Goal: Task Accomplishment & Management: Use online tool/utility

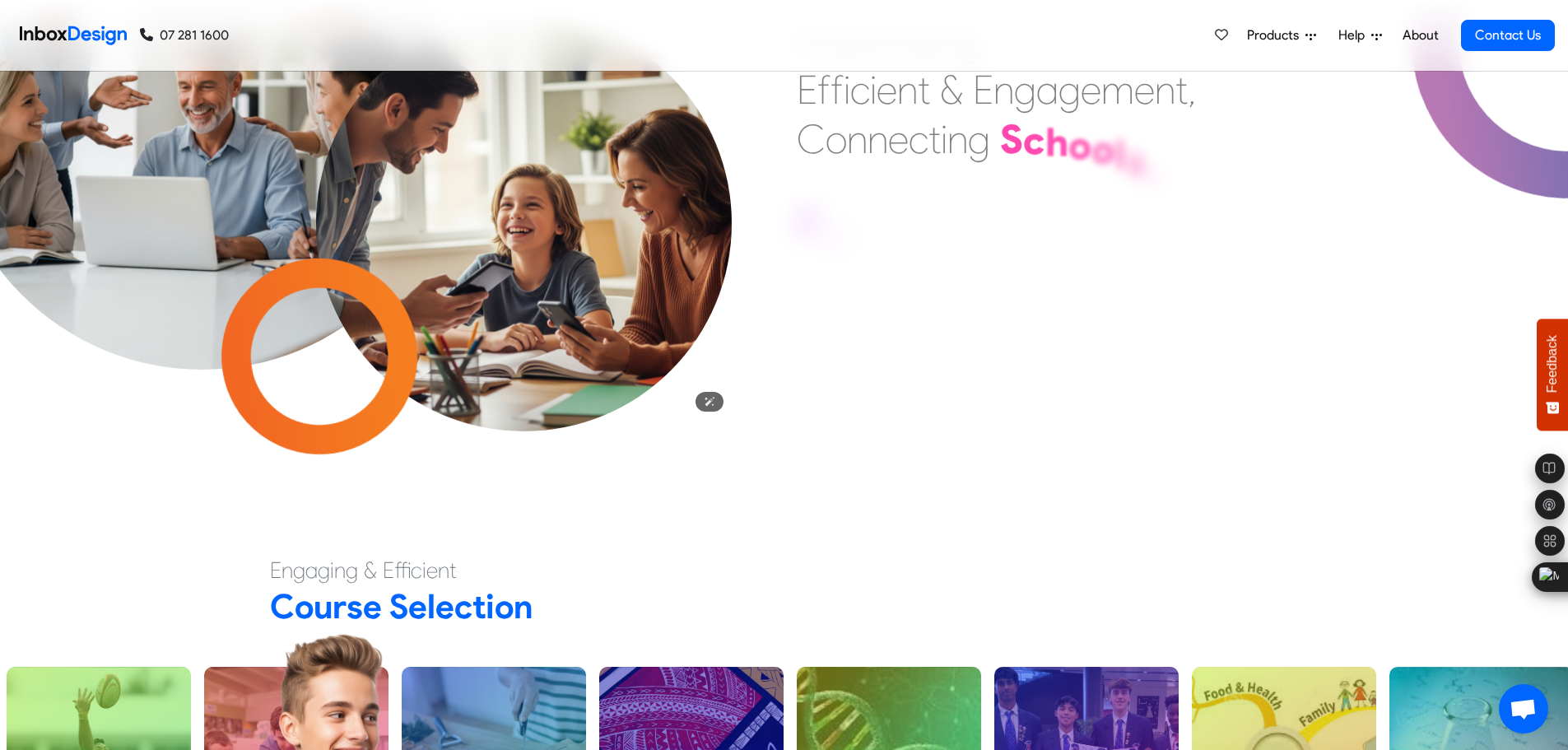
scroll to position [247, 0]
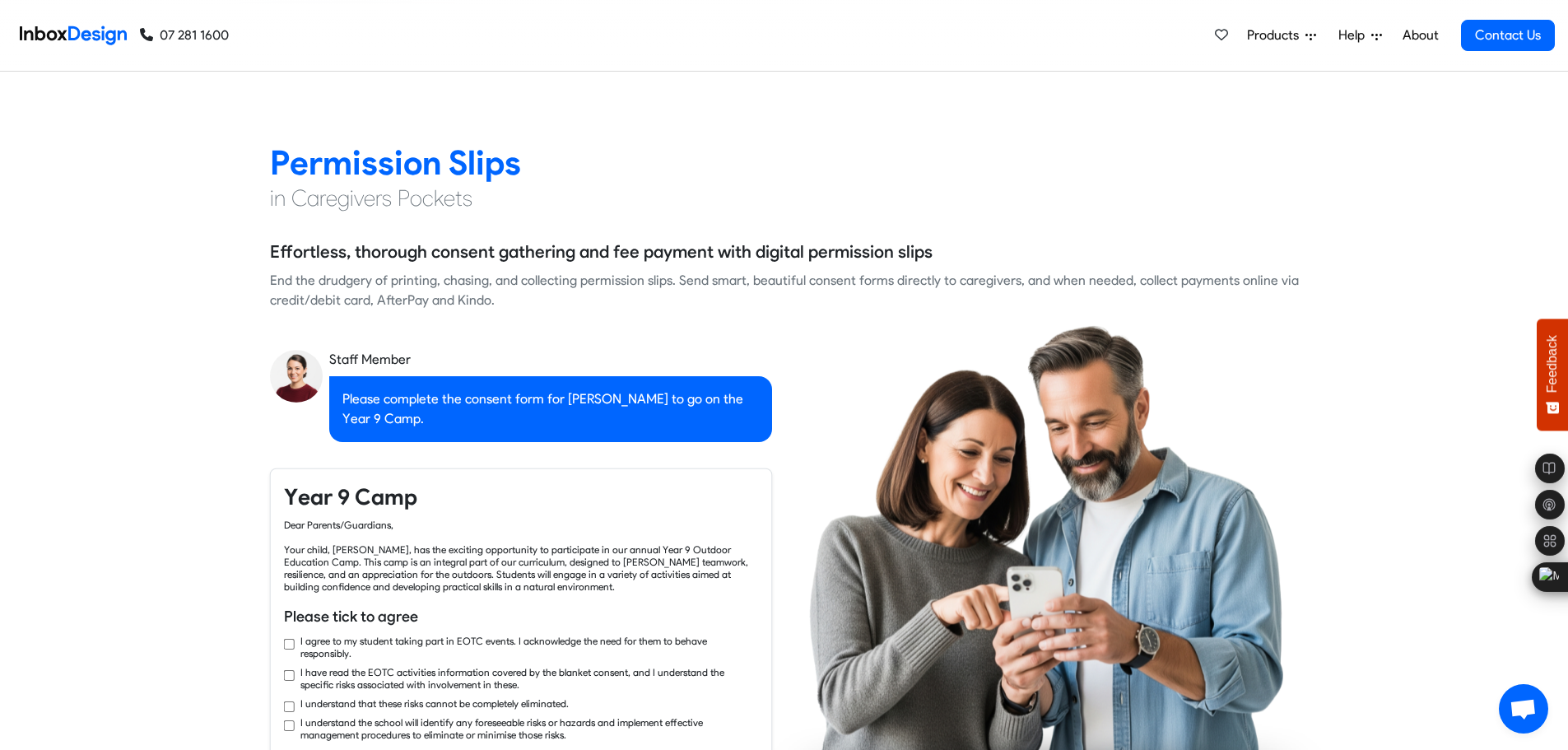
checkbox input "true"
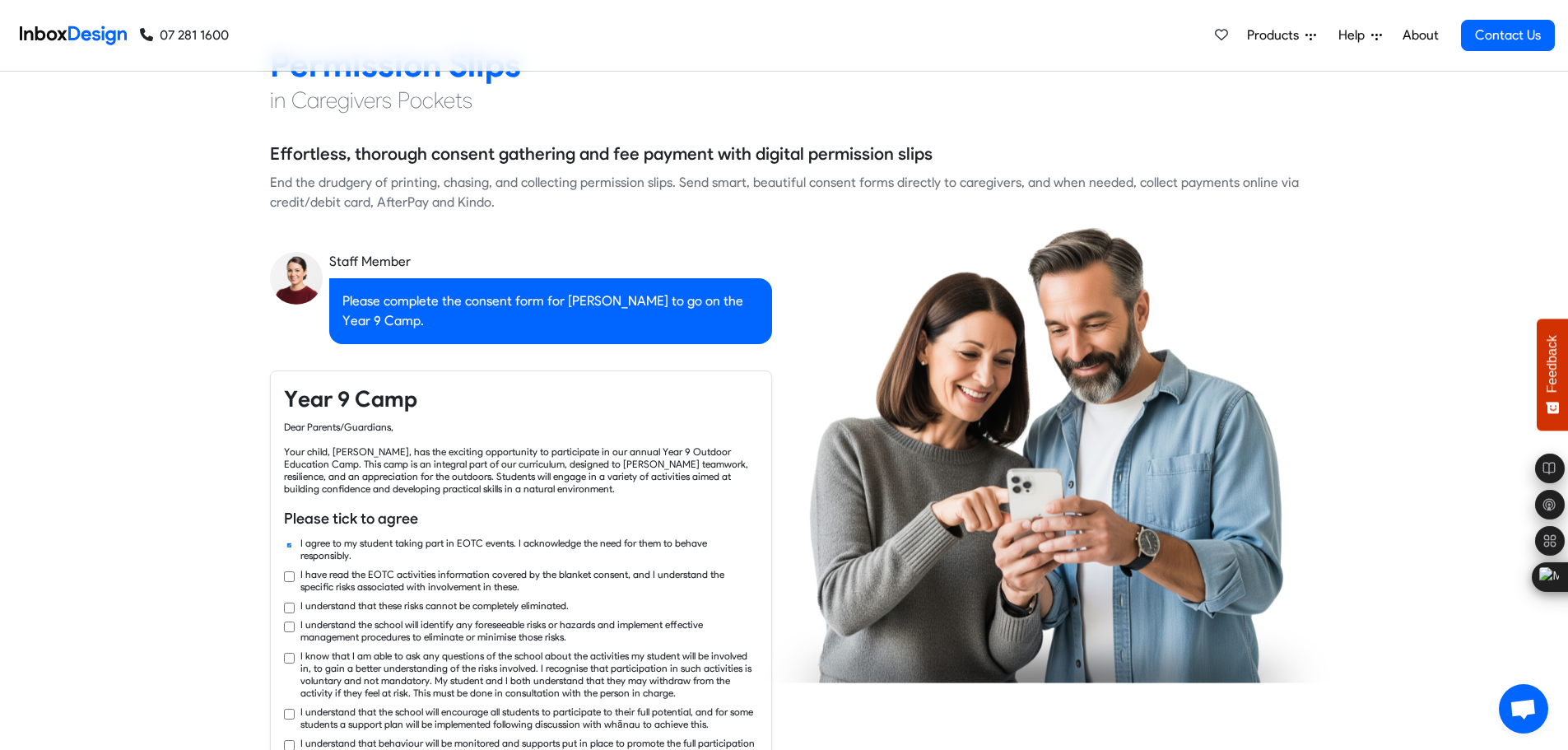
checkbox input "true"
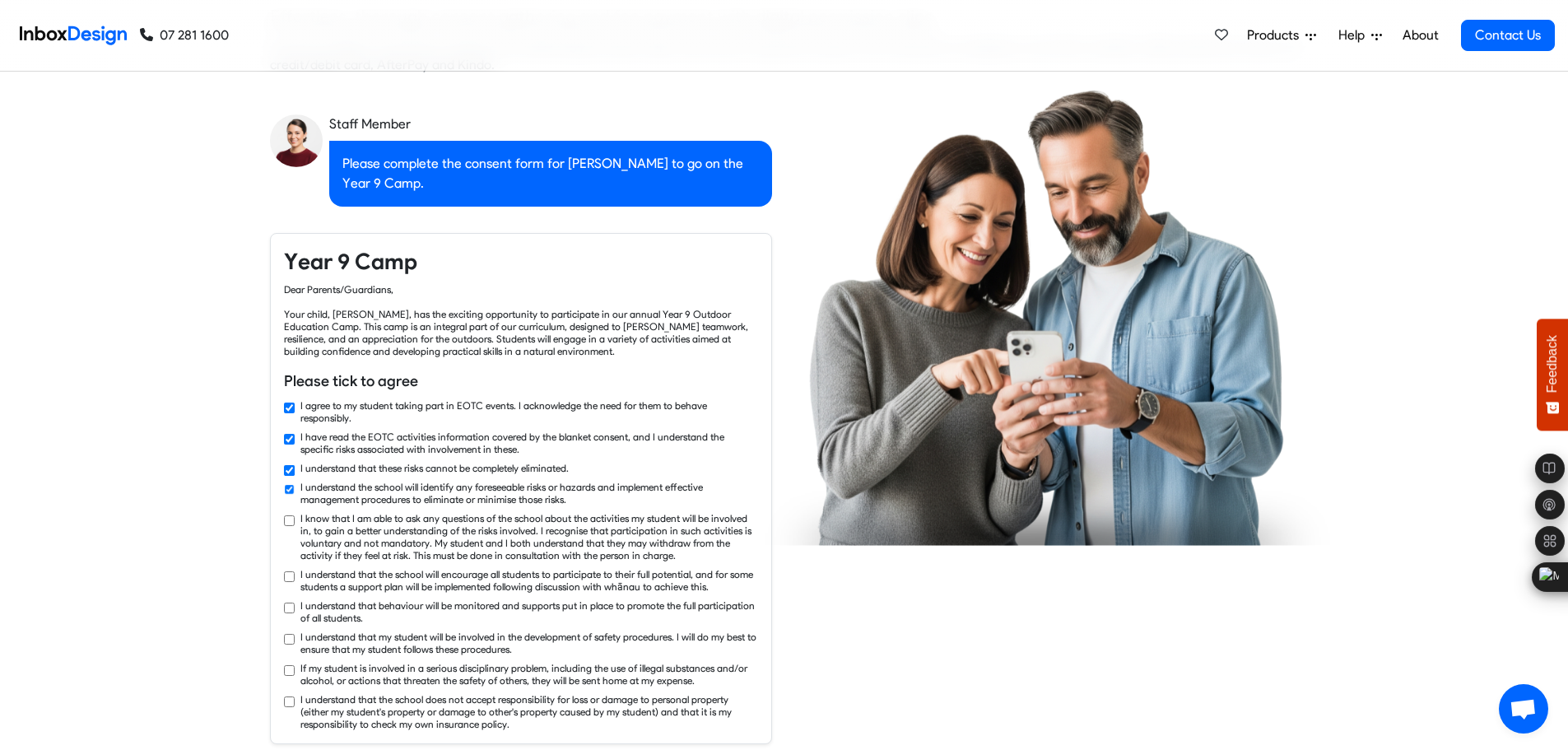
checkbox input "true"
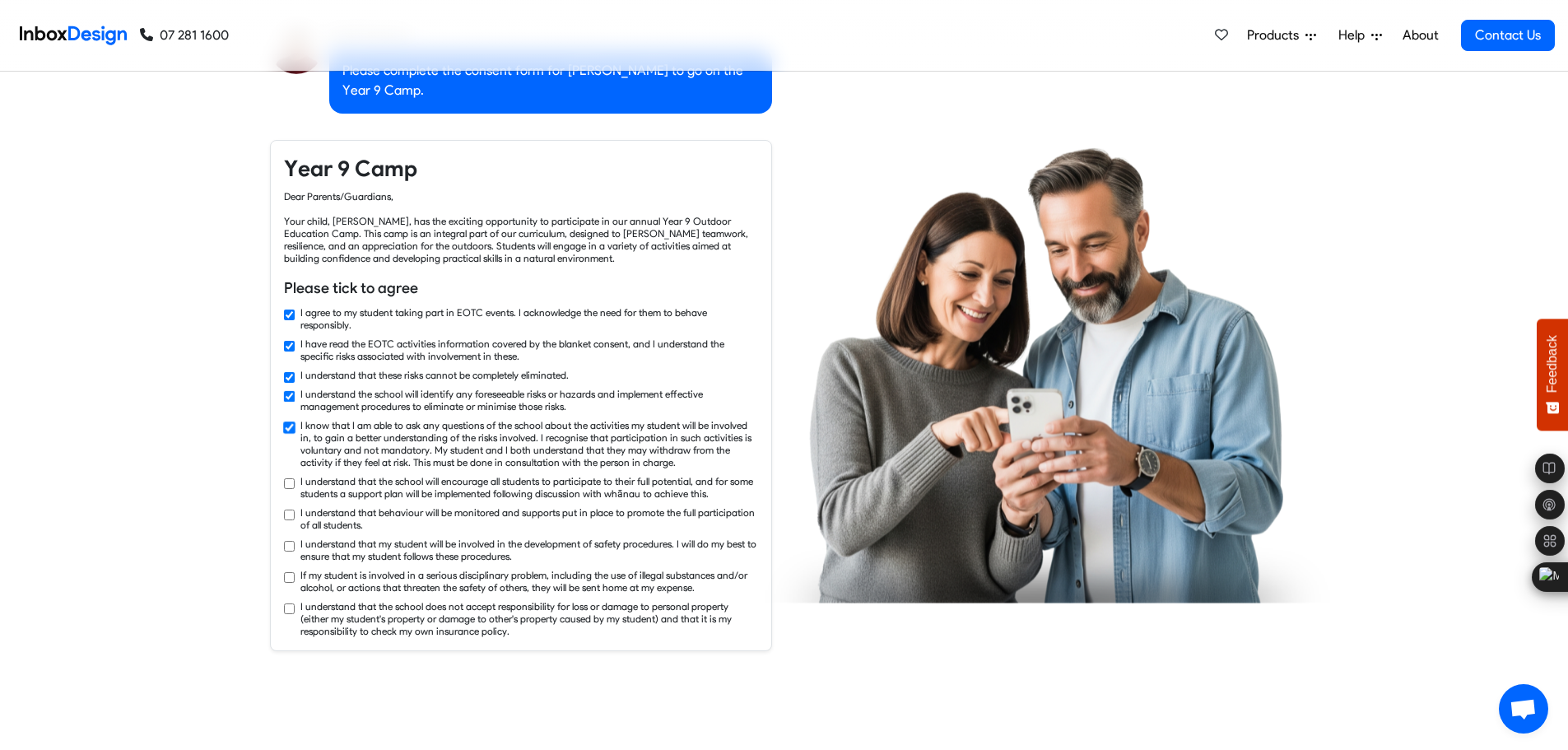
checkbox input "true"
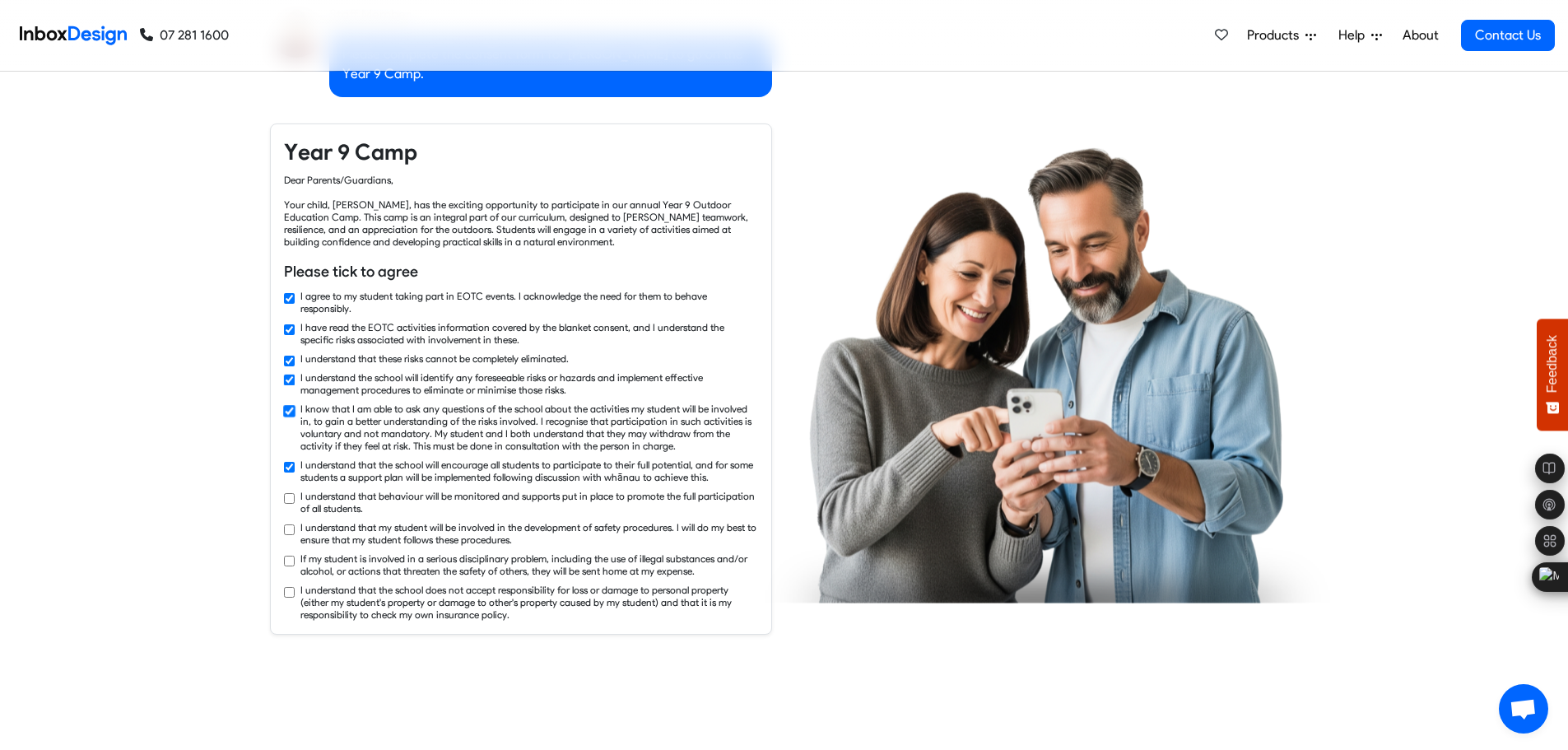
checkbox input "true"
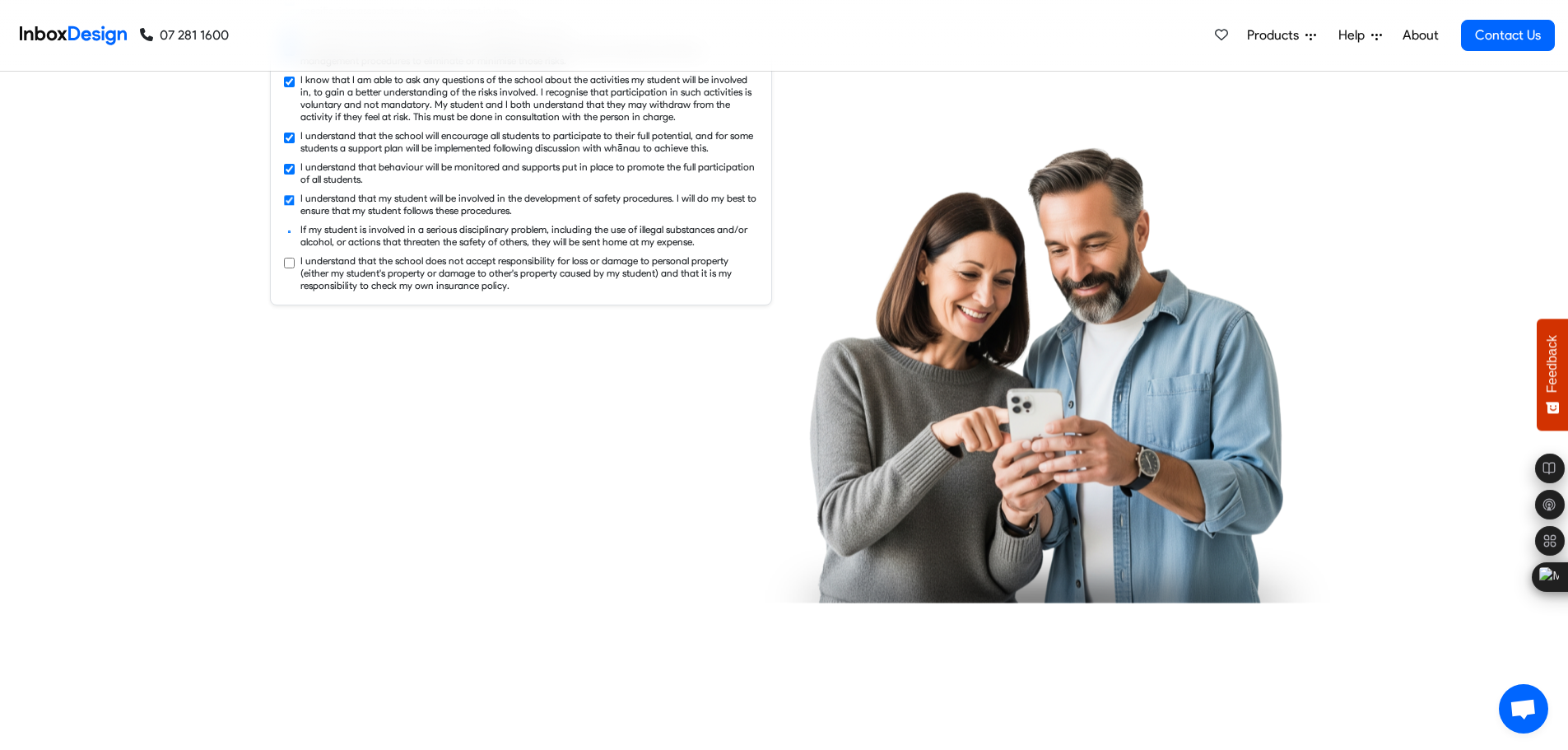
checkbox input "true"
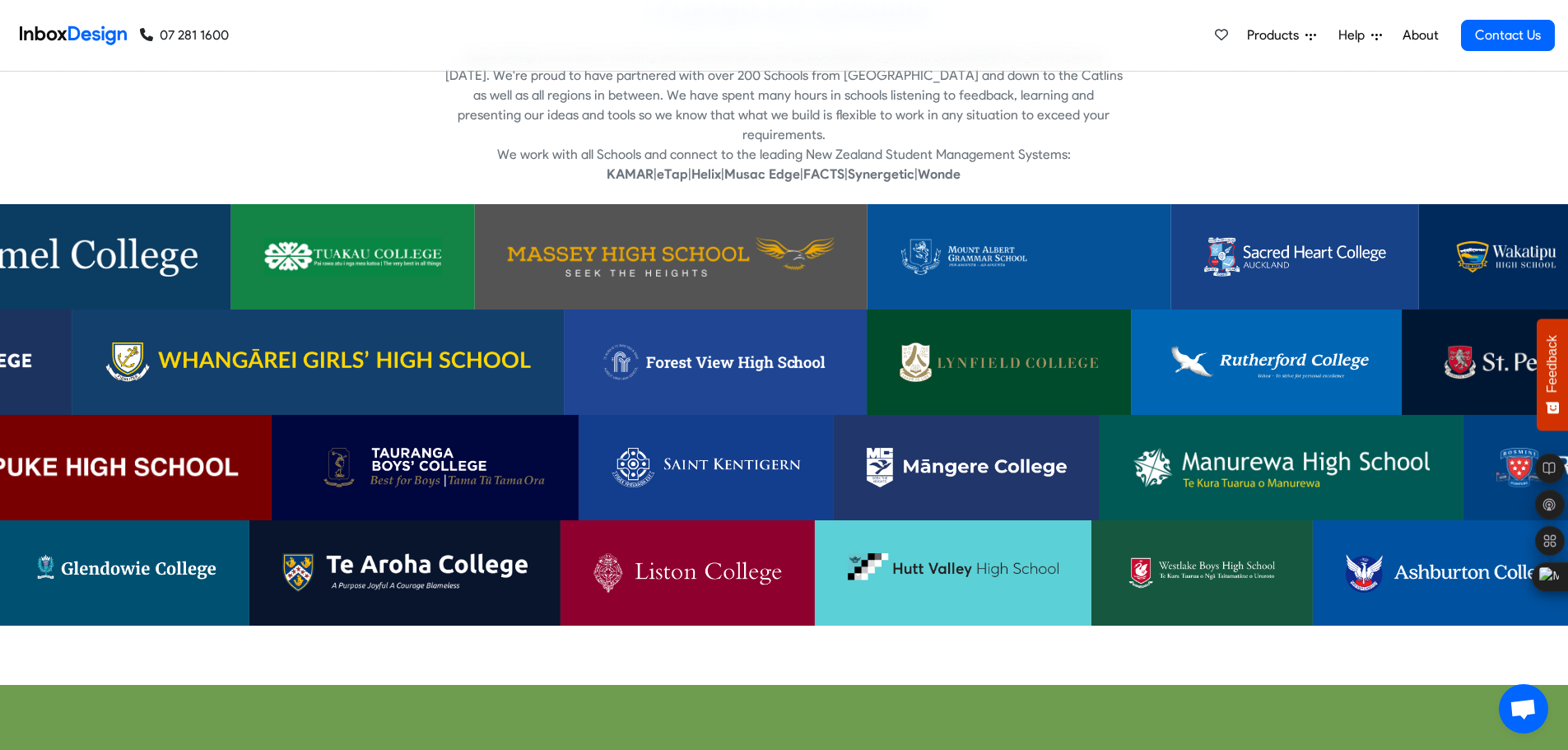
scroll to position [3539, 0]
